Goal: Task Accomplishment & Management: Manage account settings

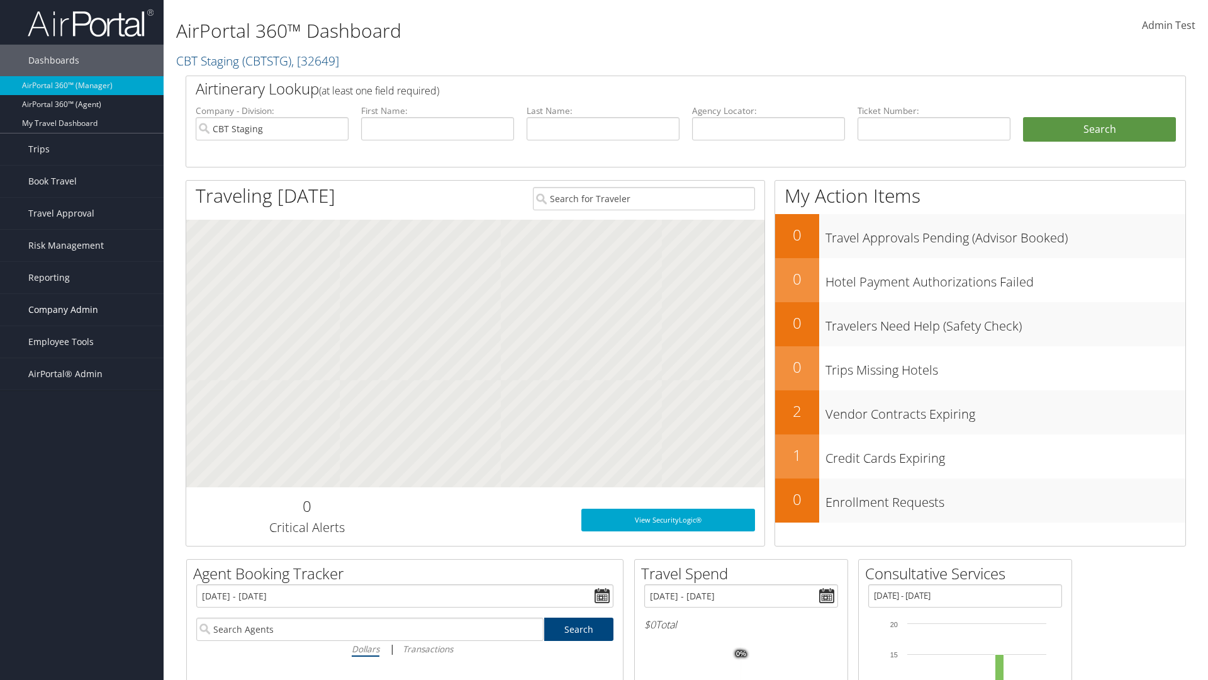
click at [82, 310] on span "Company Admin" at bounding box center [63, 309] width 70 height 31
click at [82, 429] on link "Travel Agency Contacts" at bounding box center [82, 429] width 164 height 19
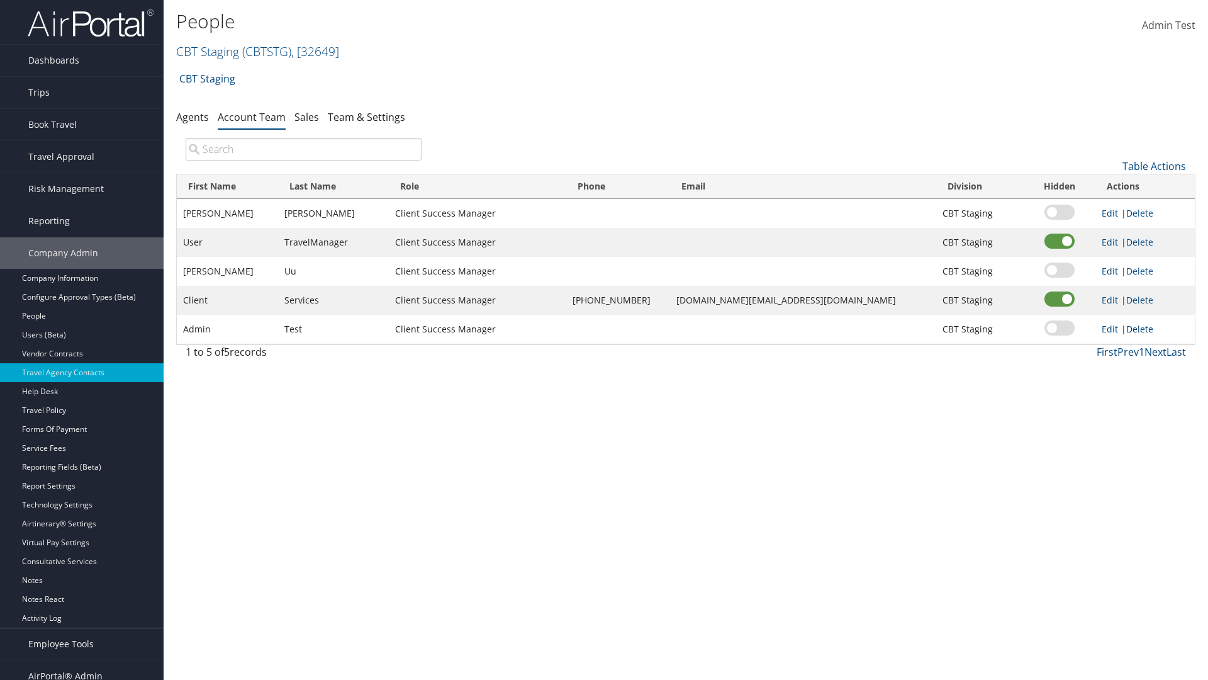
click at [1136, 328] on link "Delete" at bounding box center [1139, 329] width 27 height 12
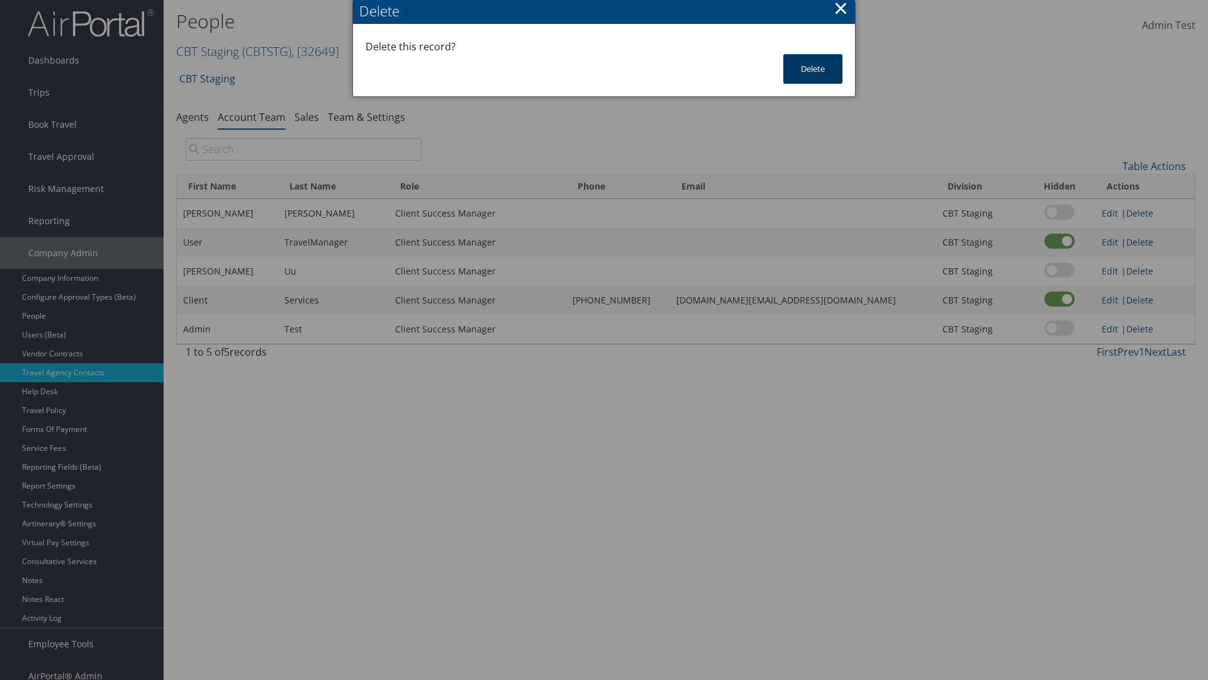
click at [813, 69] on button "Delete" at bounding box center [812, 69] width 59 height 30
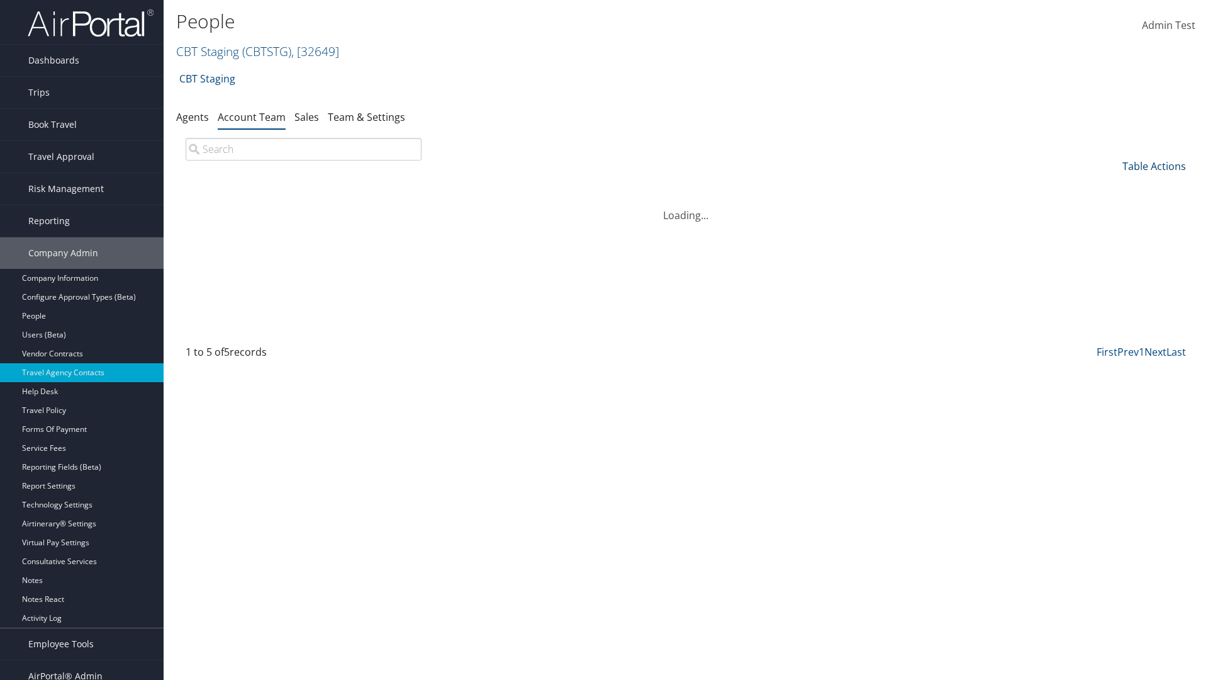
click at [1154, 166] on link "Table Actions" at bounding box center [1155, 166] width 64 height 14
click at [1112, 186] on link "Add Team Member" at bounding box center [1111, 185] width 165 height 21
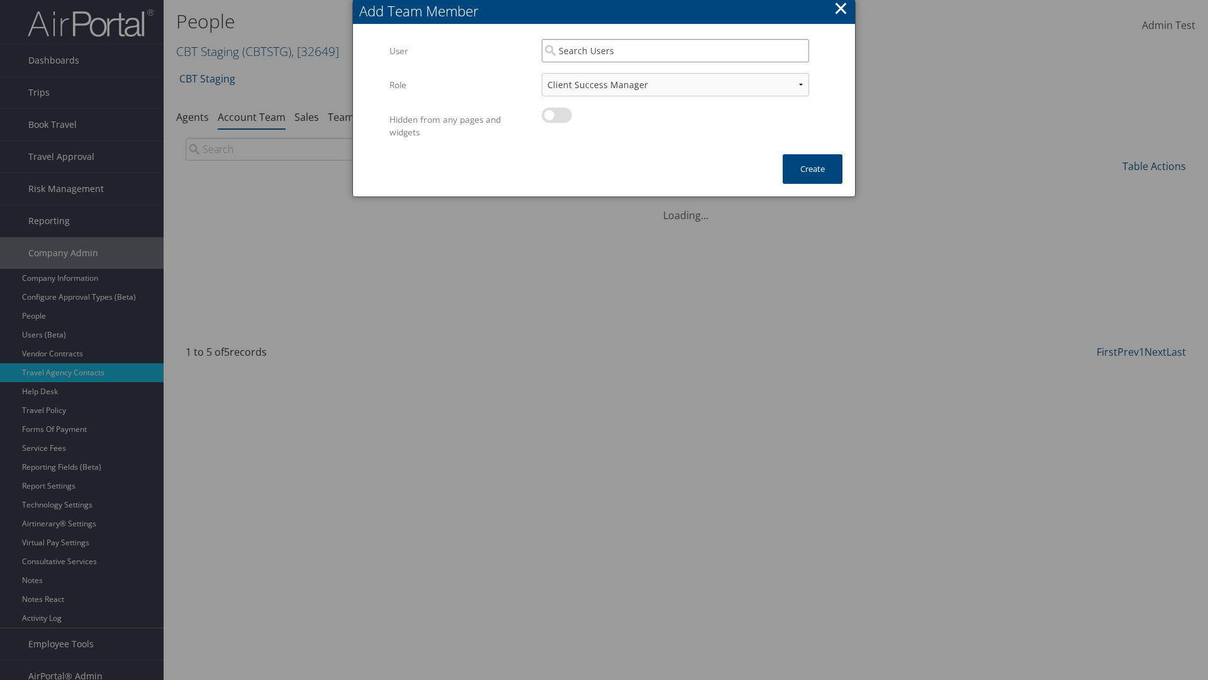
click at [675, 50] on input "search" at bounding box center [675, 50] width 267 height 23
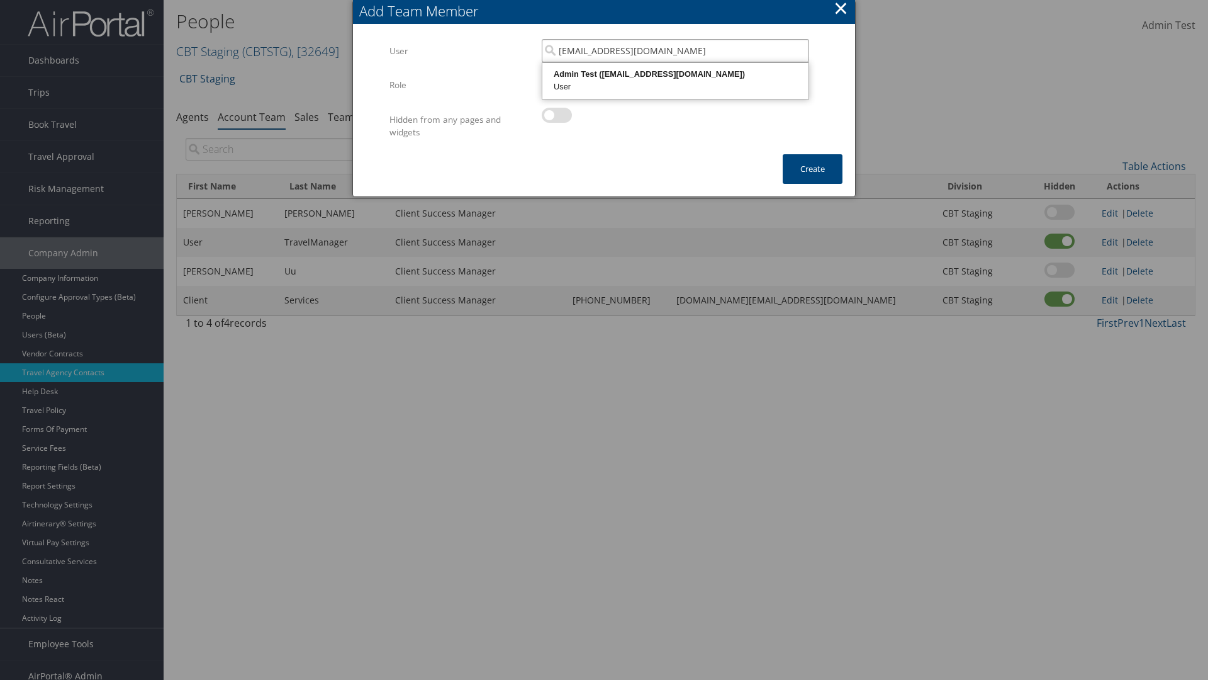
click at [675, 81] on div "User" at bounding box center [675, 87] width 262 height 13
type input "Admin Test"
